Goal: Information Seeking & Learning: Learn about a topic

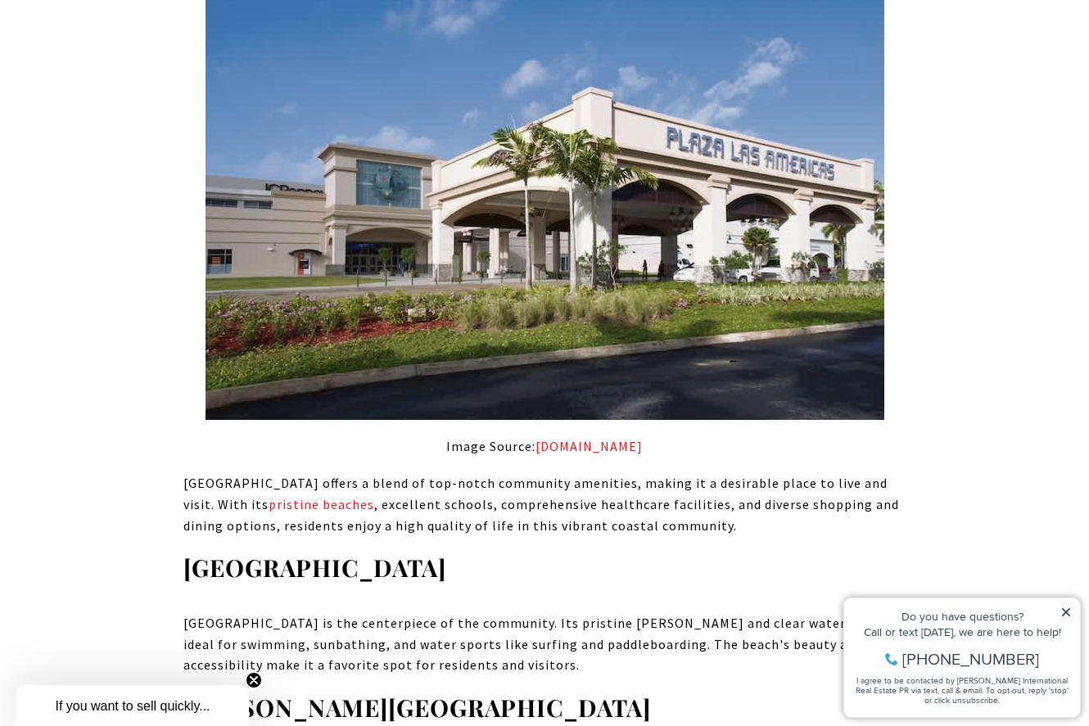
scroll to position [4071, 0]
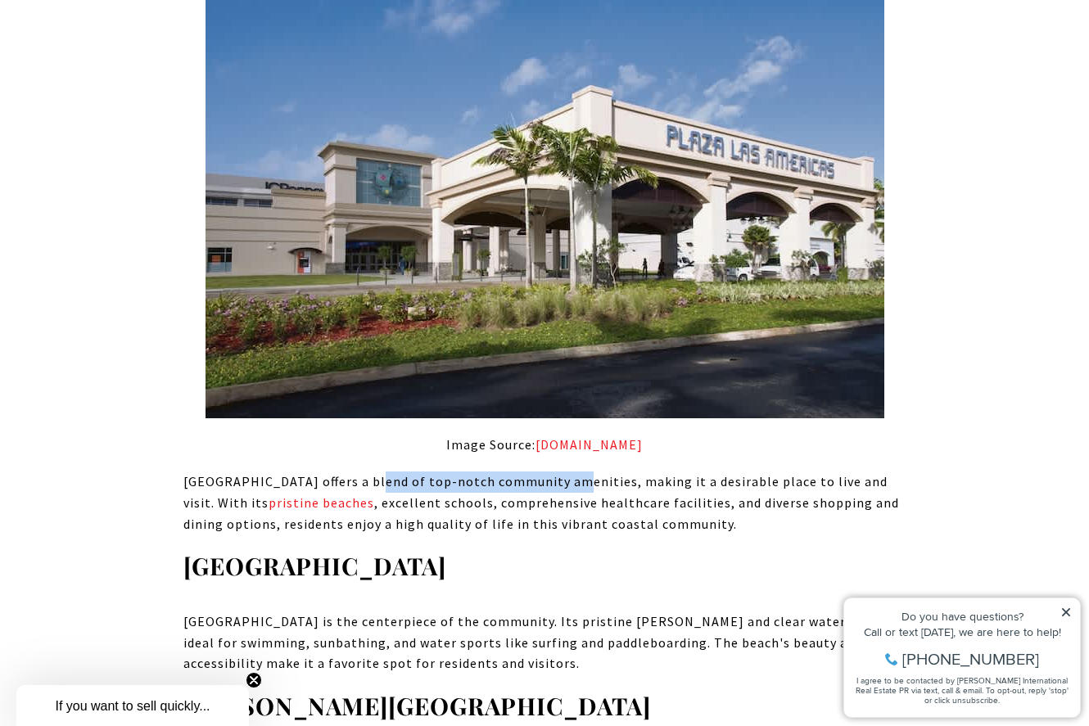
drag, startPoint x: 360, startPoint y: 361, endPoint x: 562, endPoint y: 369, distance: 201.6
click at [562, 473] on span "Ocean Park offers a blend of top-notch community amenities, making it a desirab…" at bounding box center [541, 502] width 716 height 58
copy span "top-notch community amenities"
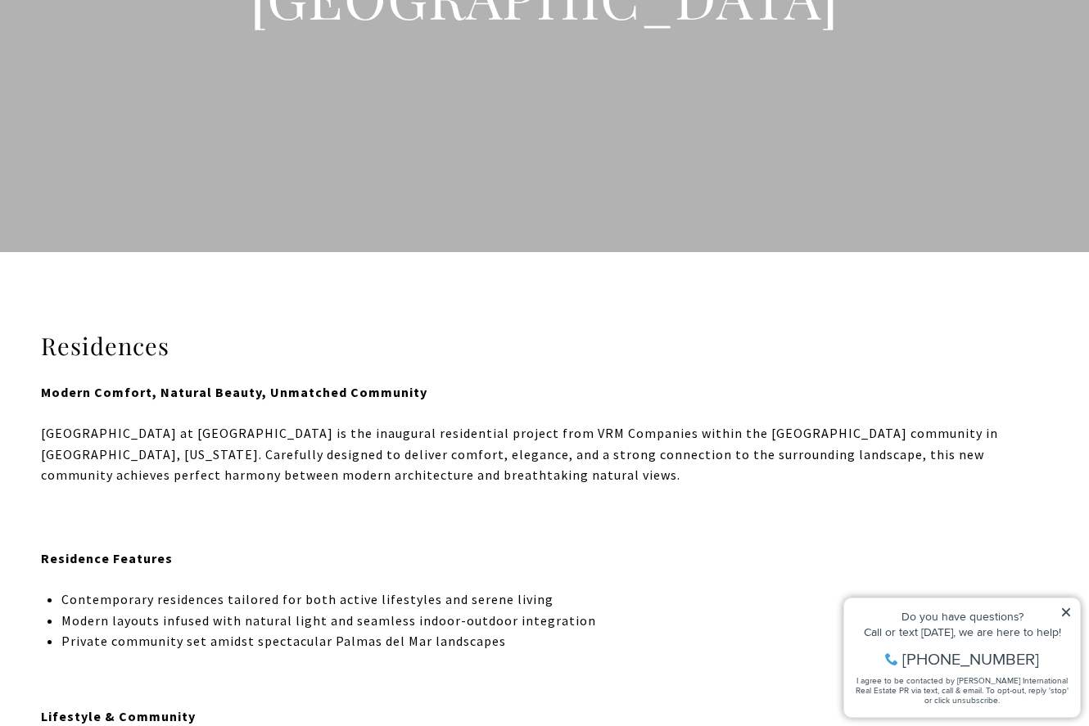
scroll to position [243, 0]
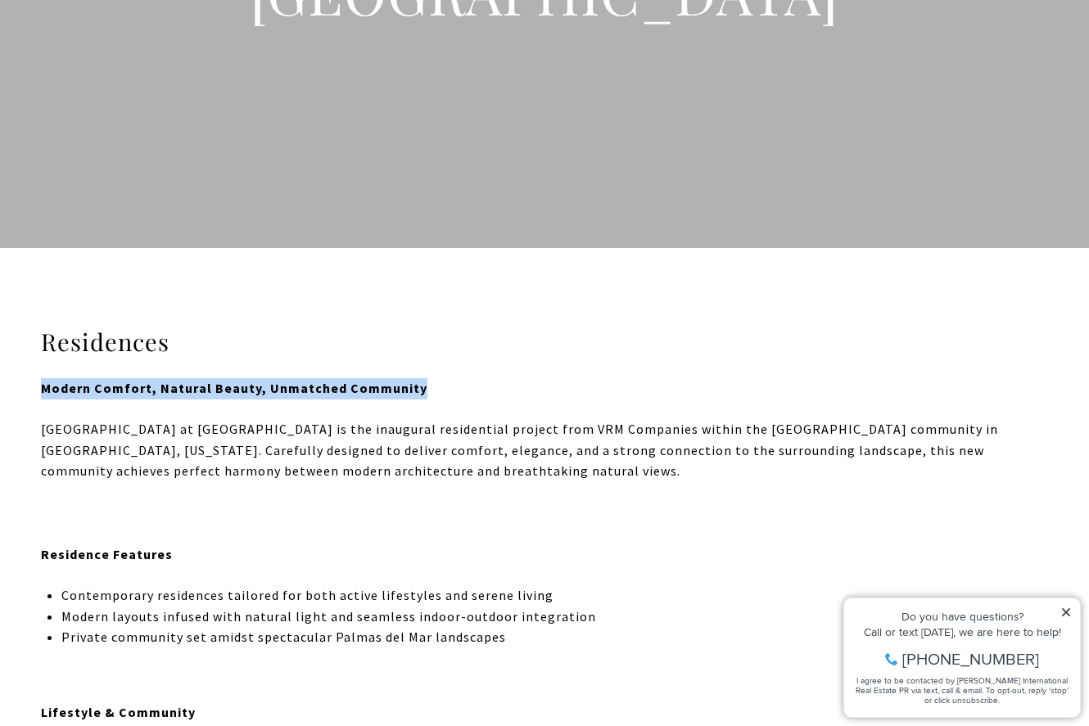
drag, startPoint x: 444, startPoint y: 399, endPoint x: 7, endPoint y: 388, distance: 436.6
click at [7, 388] on div "Residences Modern Comfort, Natural Beauty, Unmatched Community Riviera Hills at…" at bounding box center [544, 625] width 1089 height 596
copy strong "Modern Comfort, Natural Beauty, Unmatched Community"
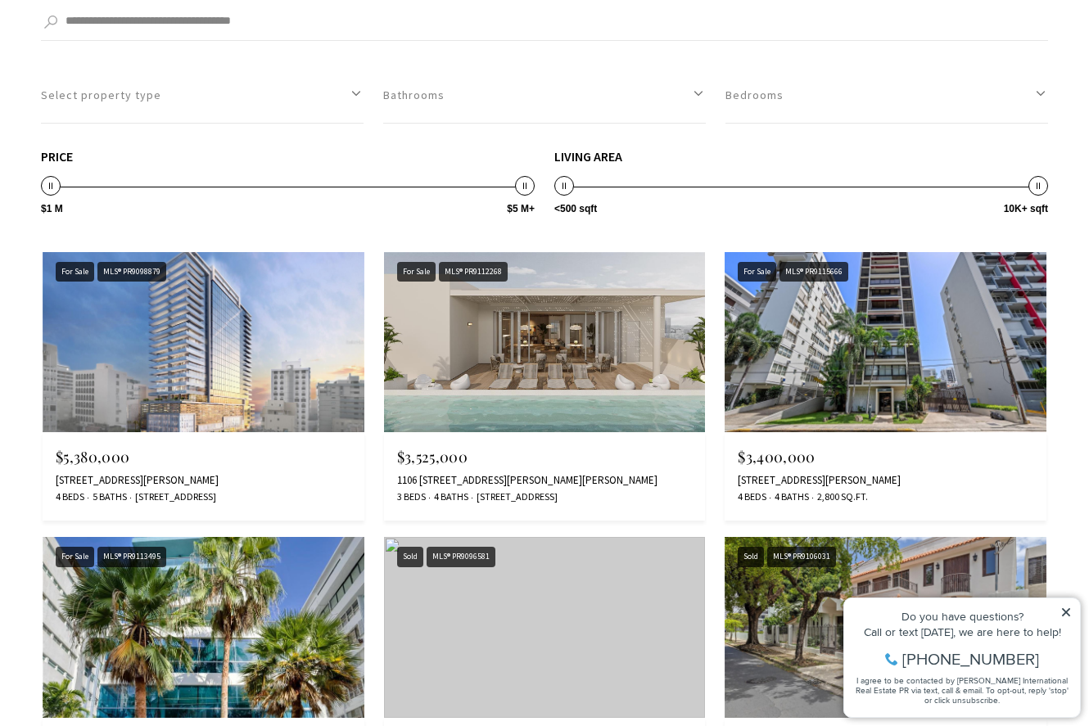
scroll to position [1399, 0]
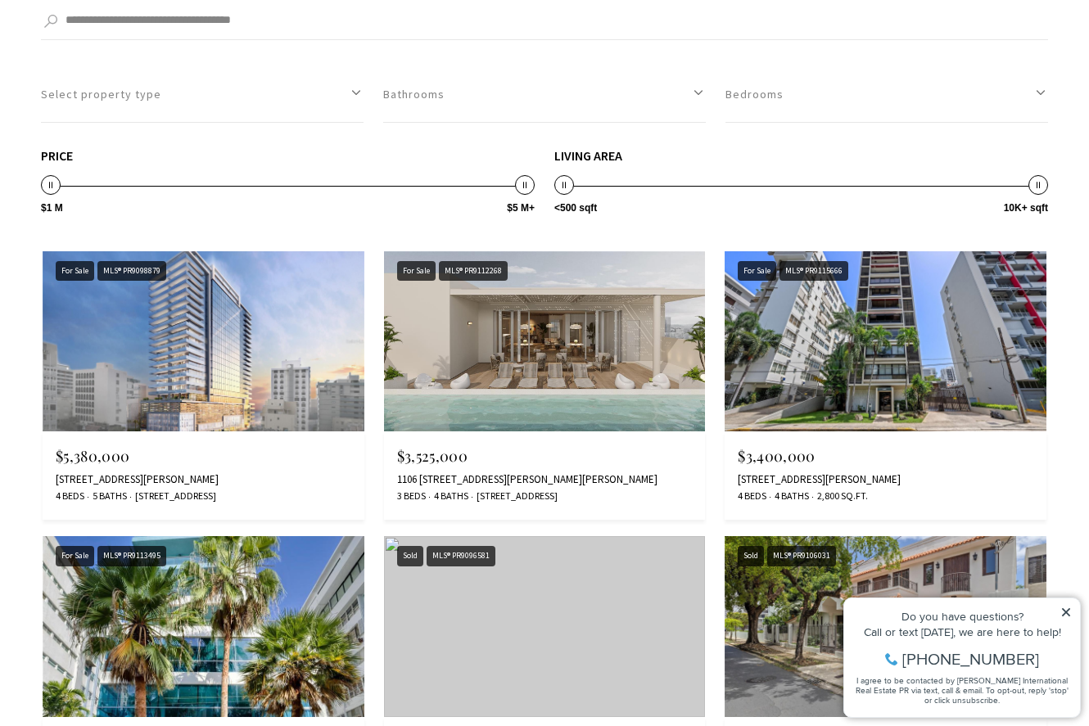
click at [633, 335] on img at bounding box center [545, 341] width 322 height 181
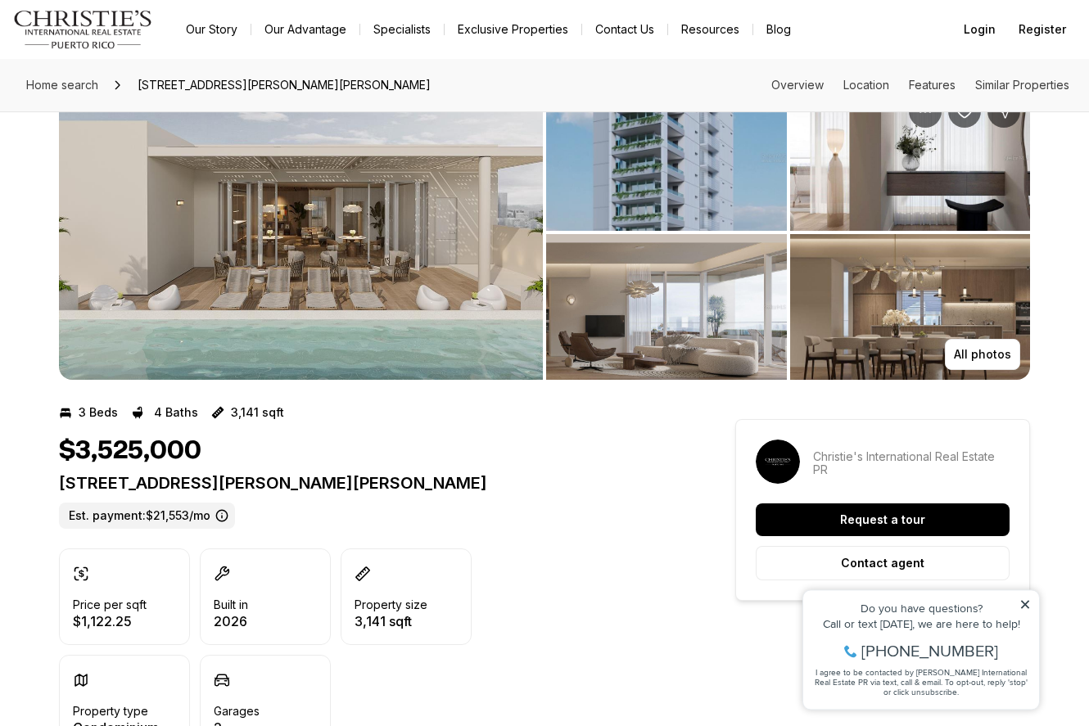
scroll to position [61, 0]
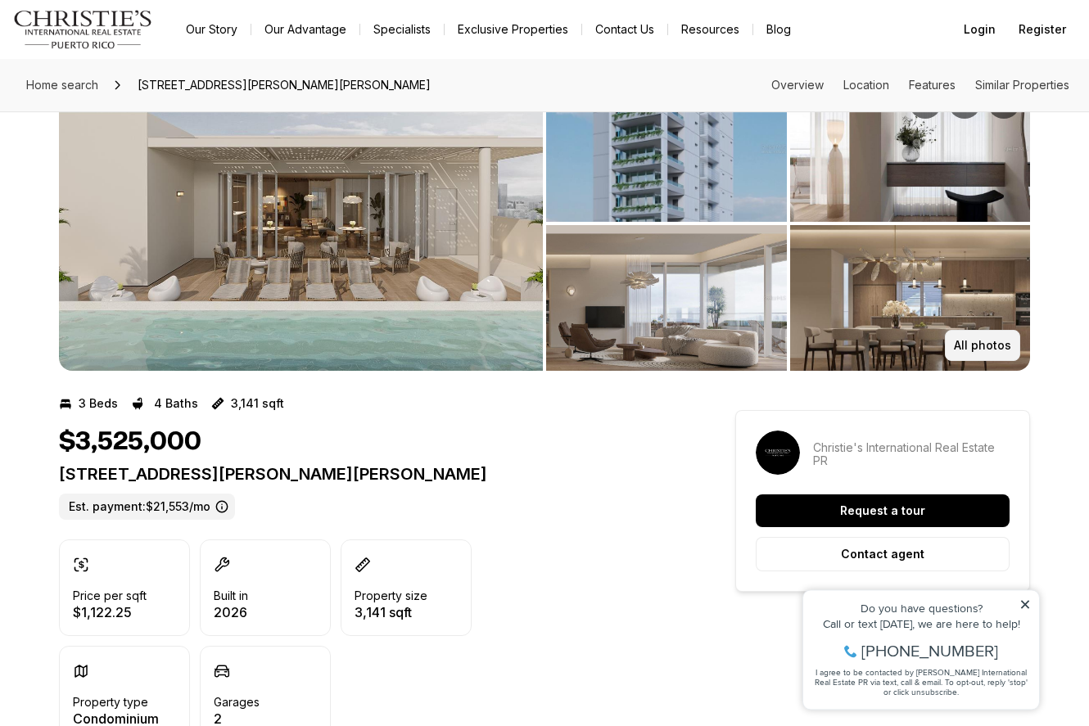
click at [997, 345] on p "All photos" at bounding box center [982, 345] width 57 height 13
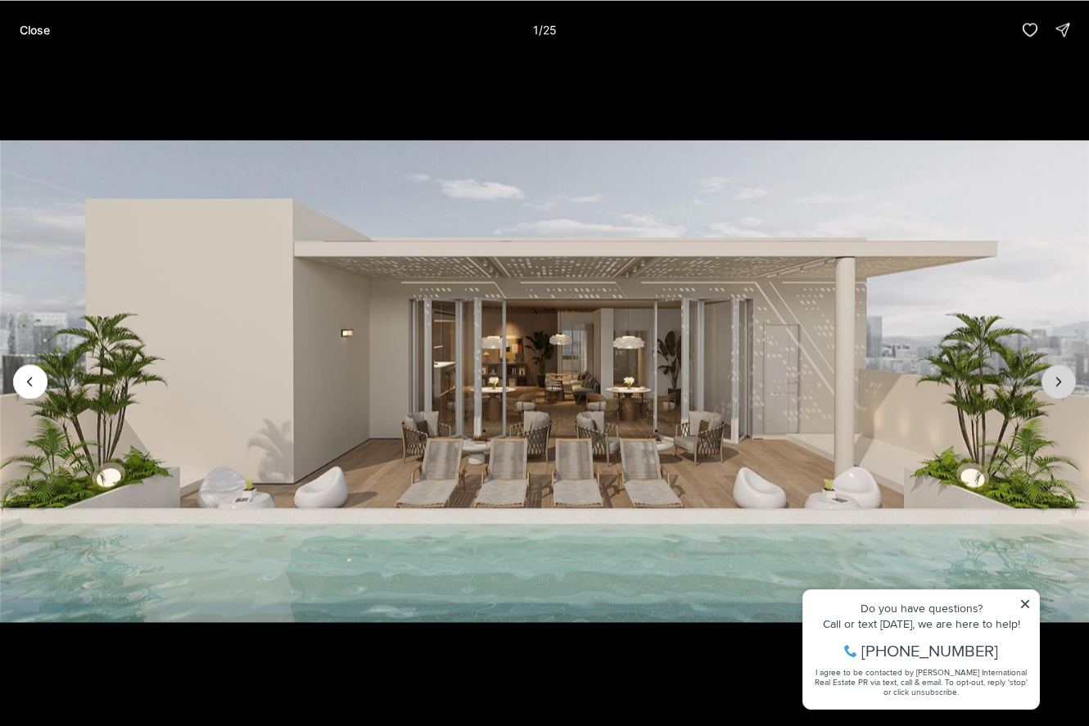
click at [1065, 386] on icon "Next slide" at bounding box center [1059, 381] width 16 height 16
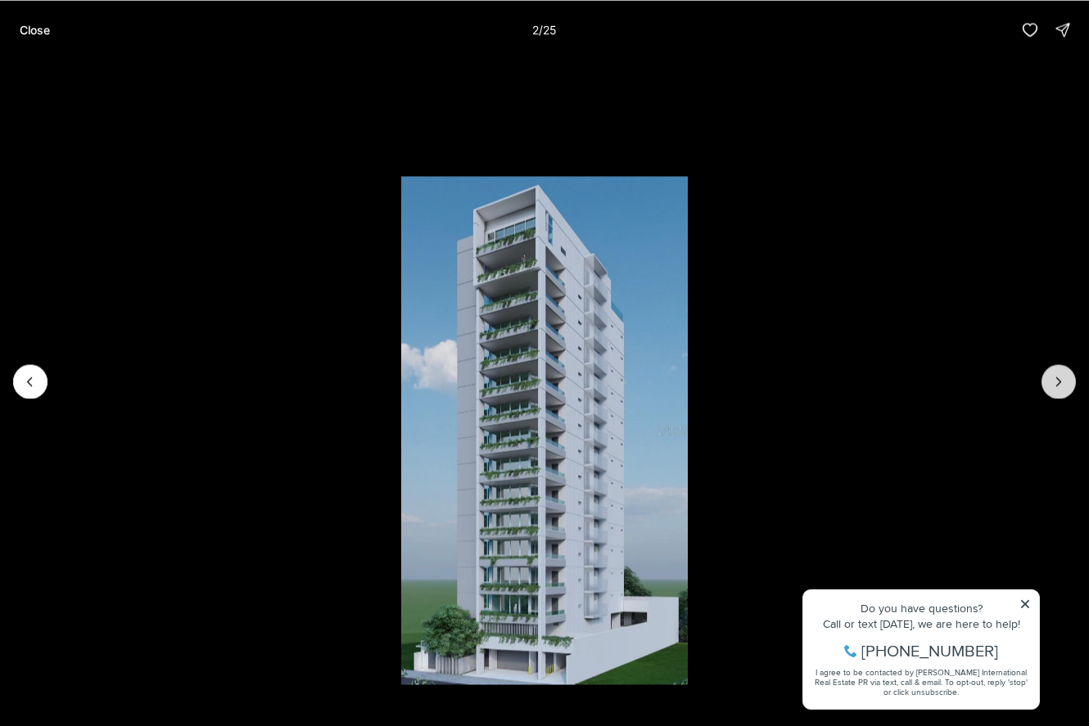
click at [1065, 386] on icon "Next slide" at bounding box center [1059, 381] width 16 height 16
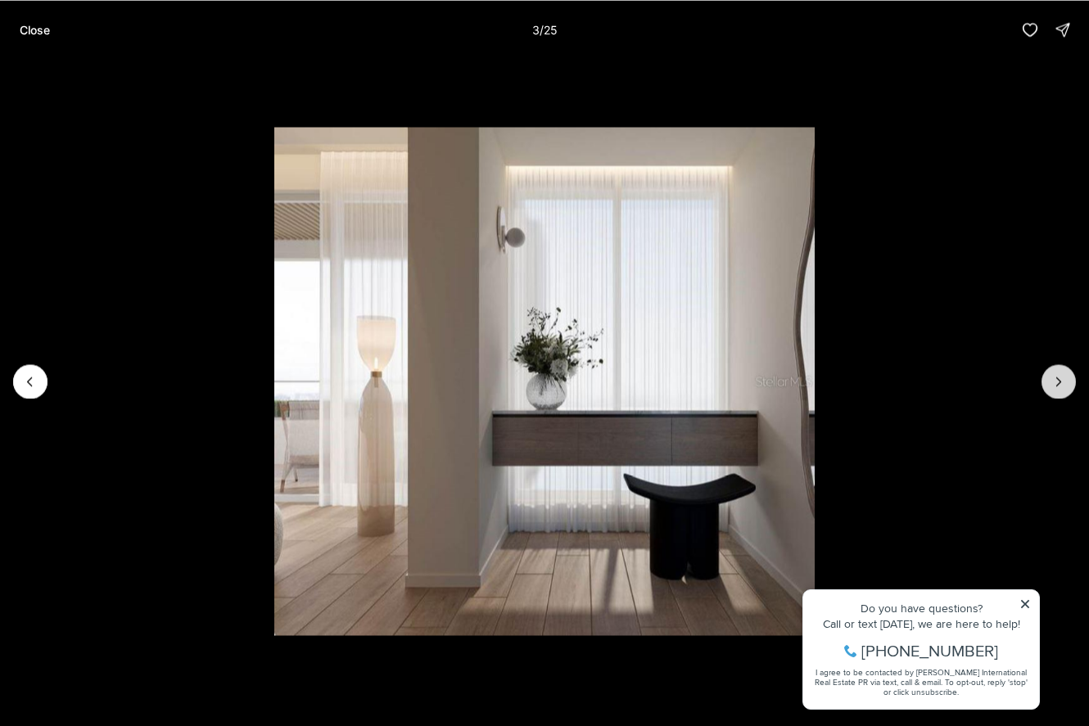
click at [1065, 386] on icon "Next slide" at bounding box center [1059, 381] width 16 height 16
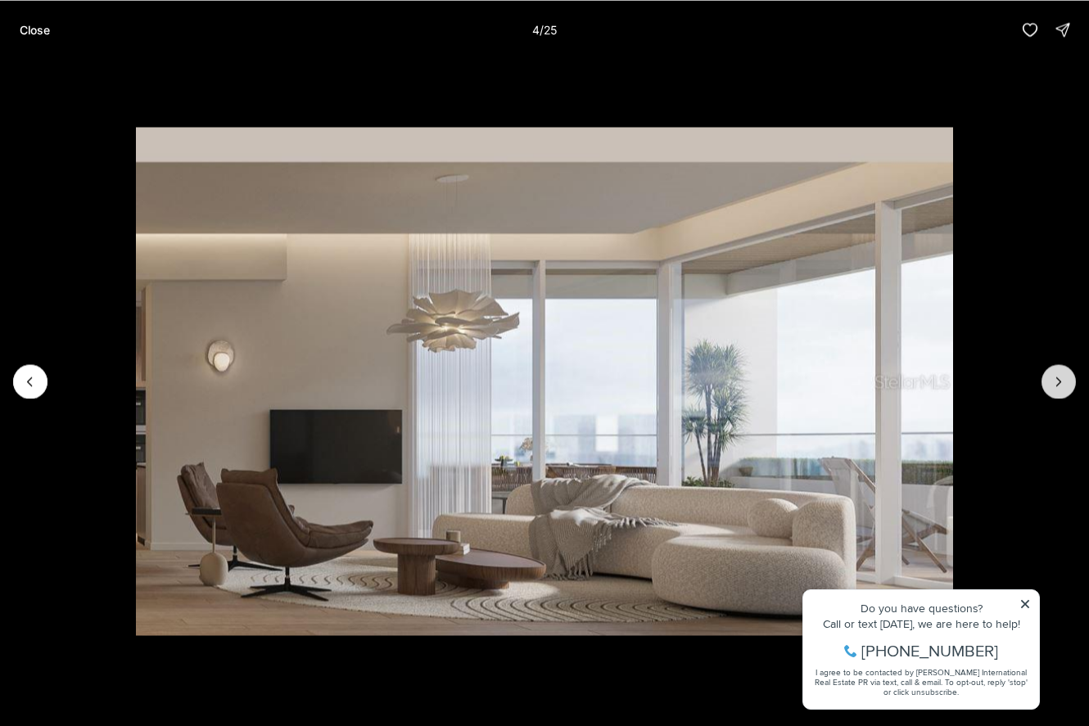
click at [1065, 386] on icon "Next slide" at bounding box center [1059, 381] width 16 height 16
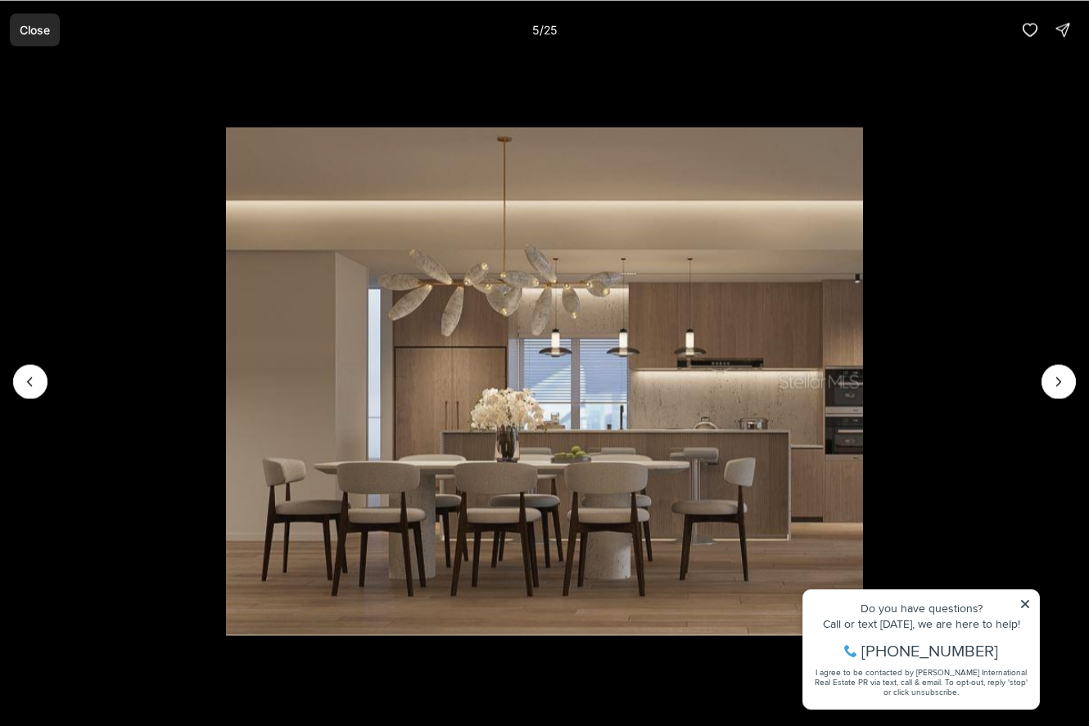
click at [18, 29] on button "Close" at bounding box center [35, 29] width 50 height 33
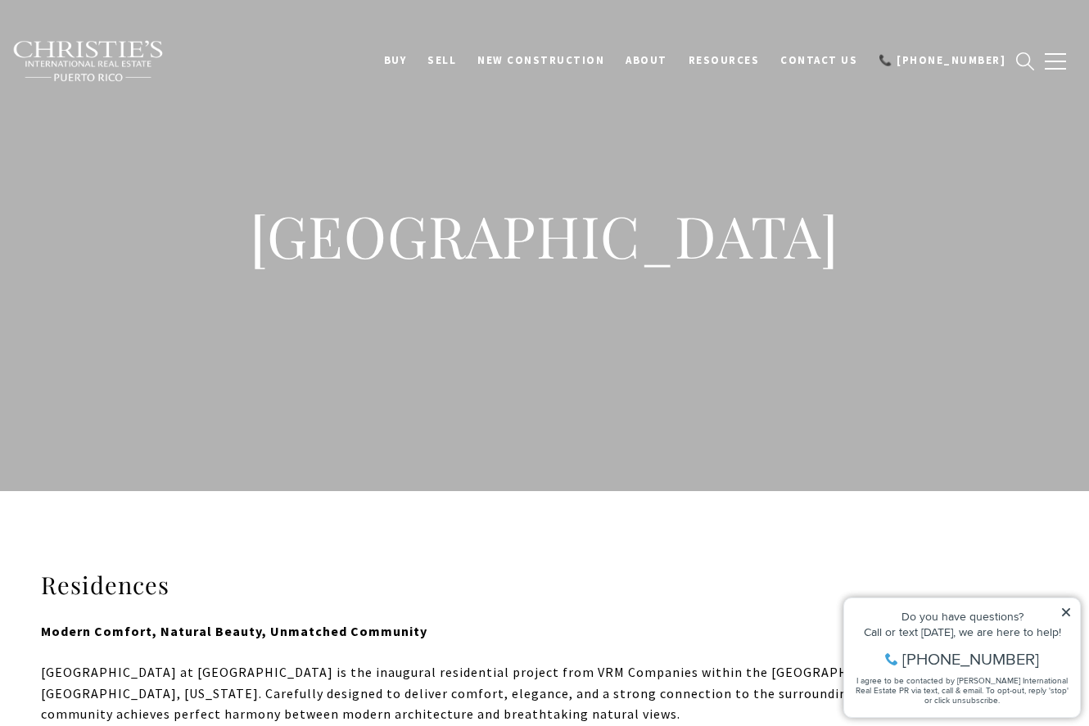
click at [81, 56] on img at bounding box center [88, 61] width 152 height 43
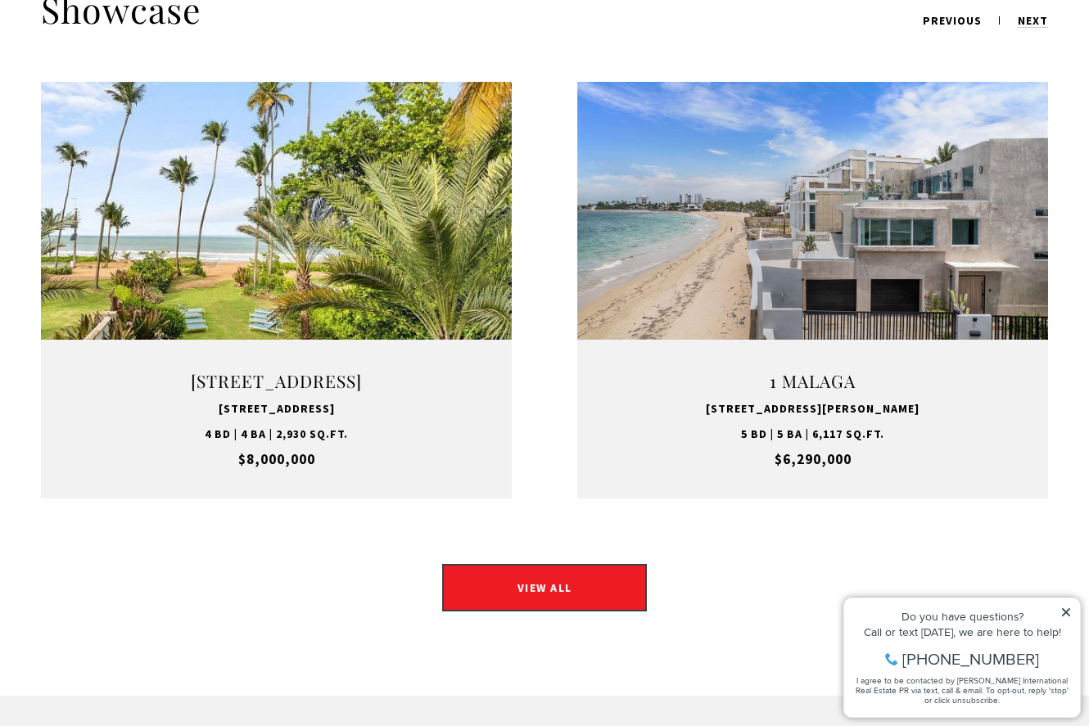
scroll to position [2205, 0]
click at [891, 138] on link "Open this option" at bounding box center [812, 289] width 471 height 417
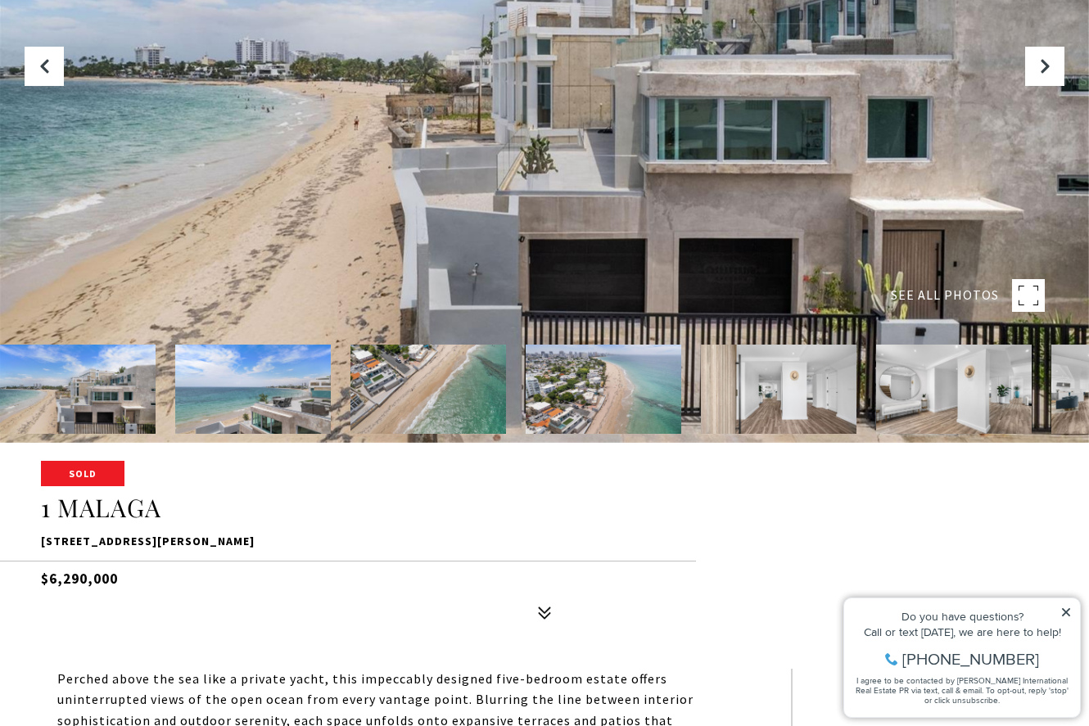
scroll to position [284, 0]
click at [425, 382] on img at bounding box center [428, 388] width 156 height 89
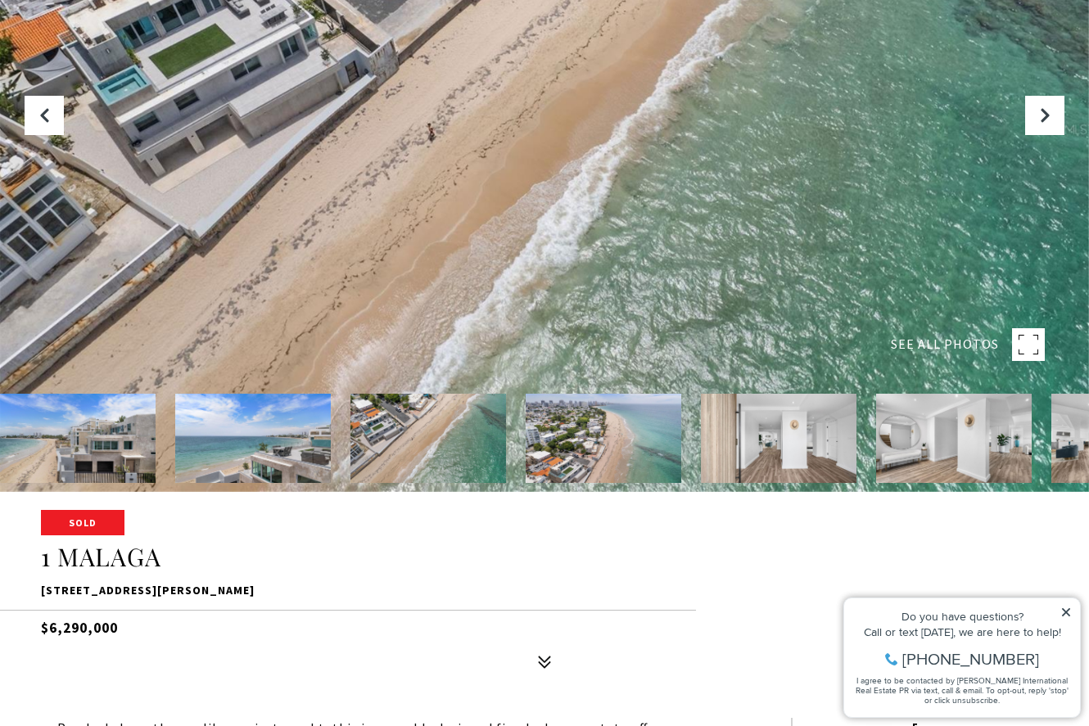
scroll to position [238, 0]
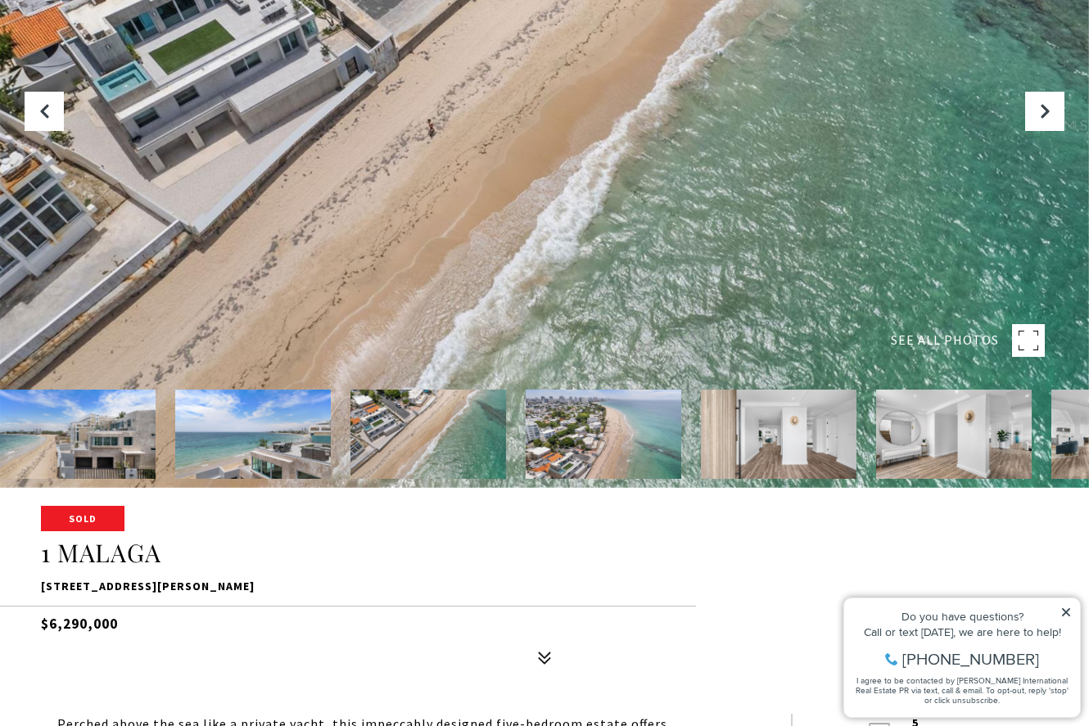
click at [1020, 338] on rect at bounding box center [1028, 340] width 33 height 33
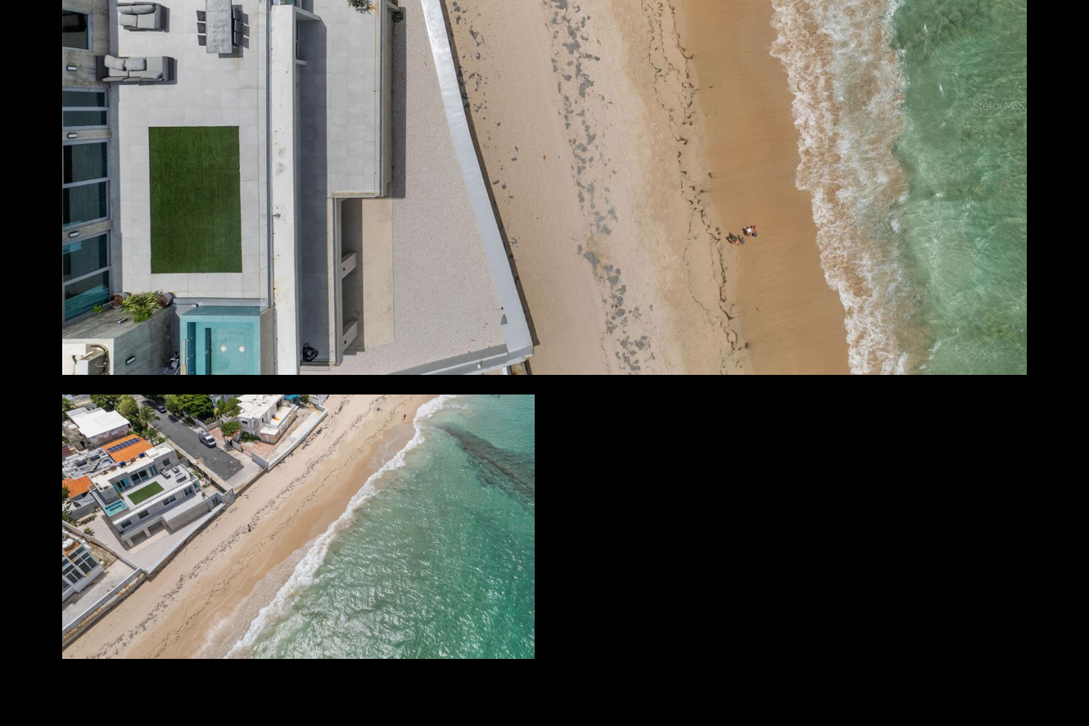
scroll to position [13741, 0]
